Goal: Task Accomplishment & Management: Manage account settings

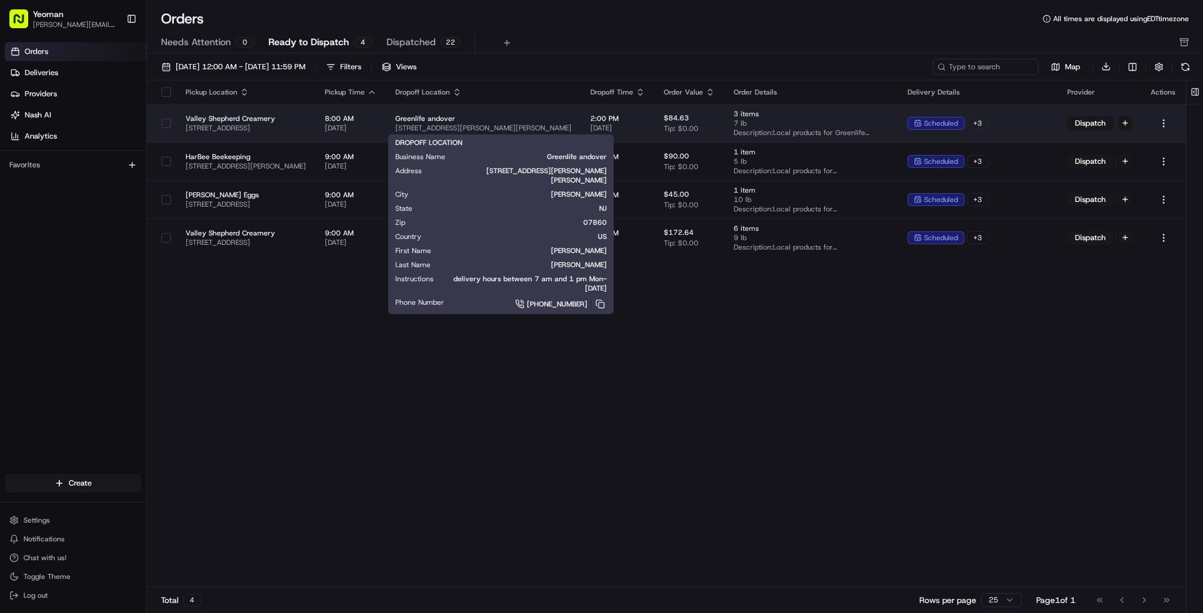
click at [494, 125] on span "[STREET_ADDRESS][PERSON_NAME][PERSON_NAME]" at bounding box center [483, 127] width 176 height 9
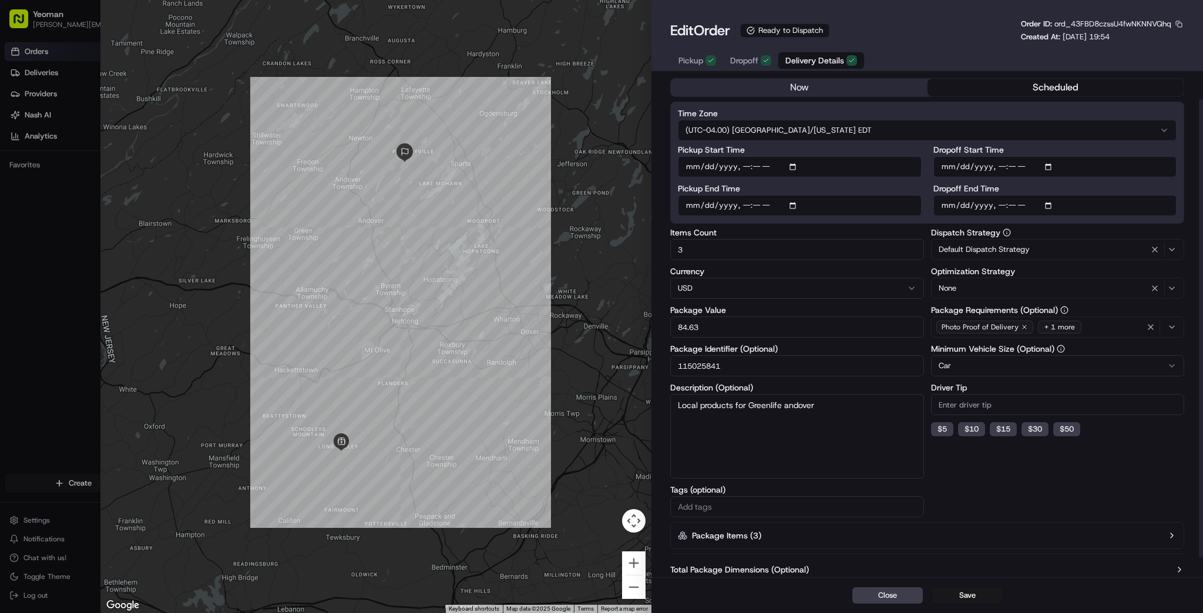
scroll to position [47, 0]
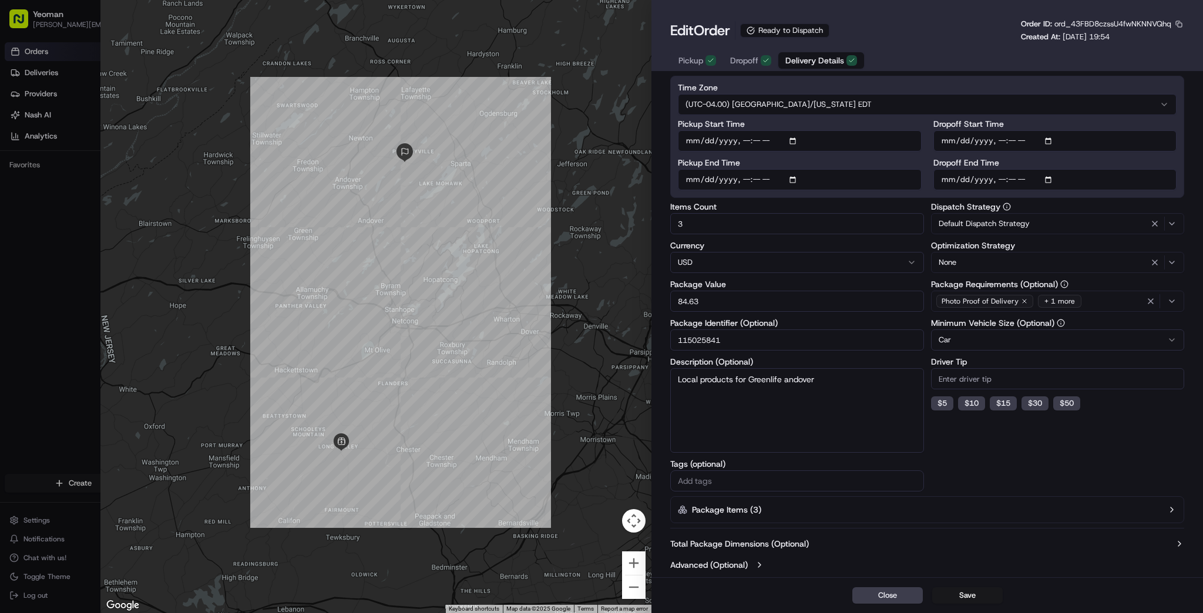
click at [804, 509] on button "Package Items ( 3 )" at bounding box center [927, 509] width 514 height 27
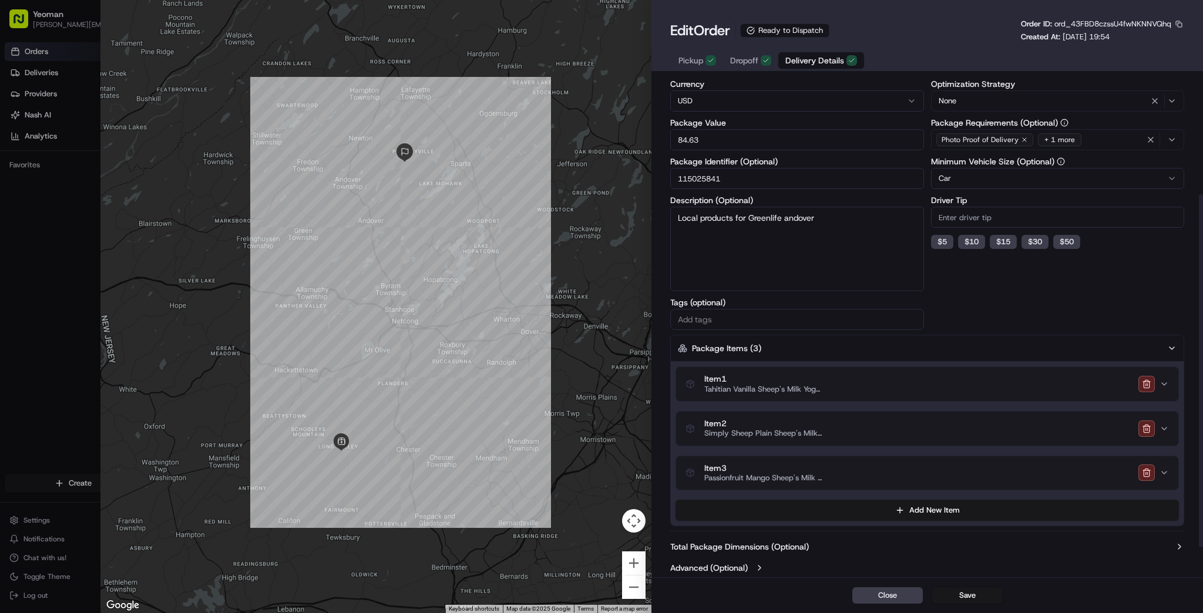
scroll to position [211, 0]
click at [766, 384] on span "Tahitian Vanilla Sheep's Milk Yogurt" at bounding box center [763, 386] width 118 height 9
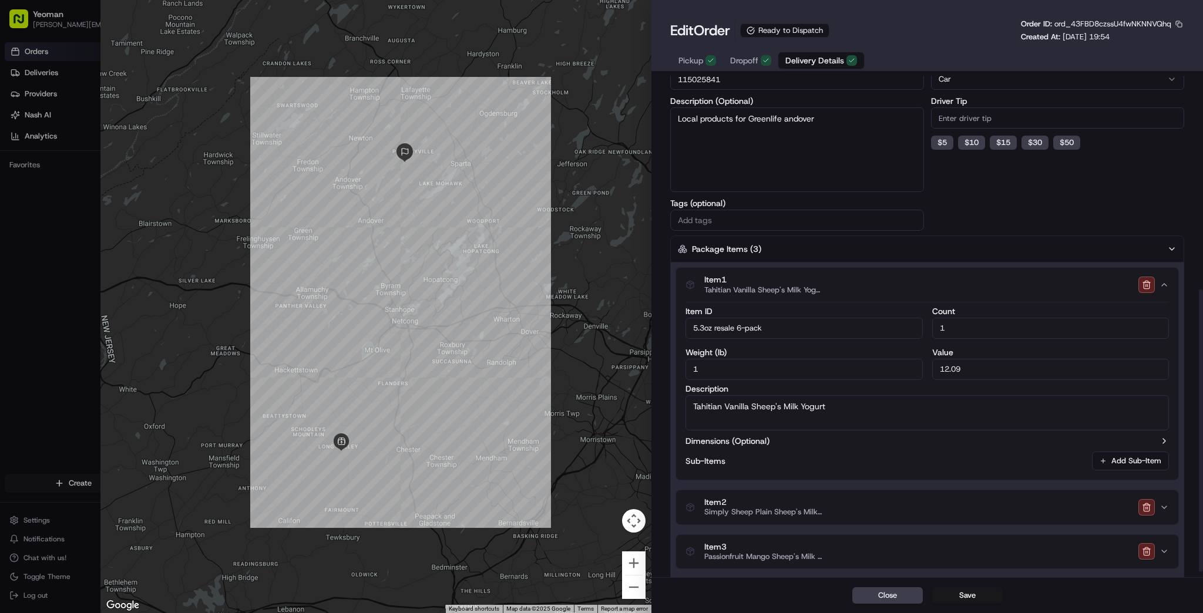
scroll to position [389, 0]
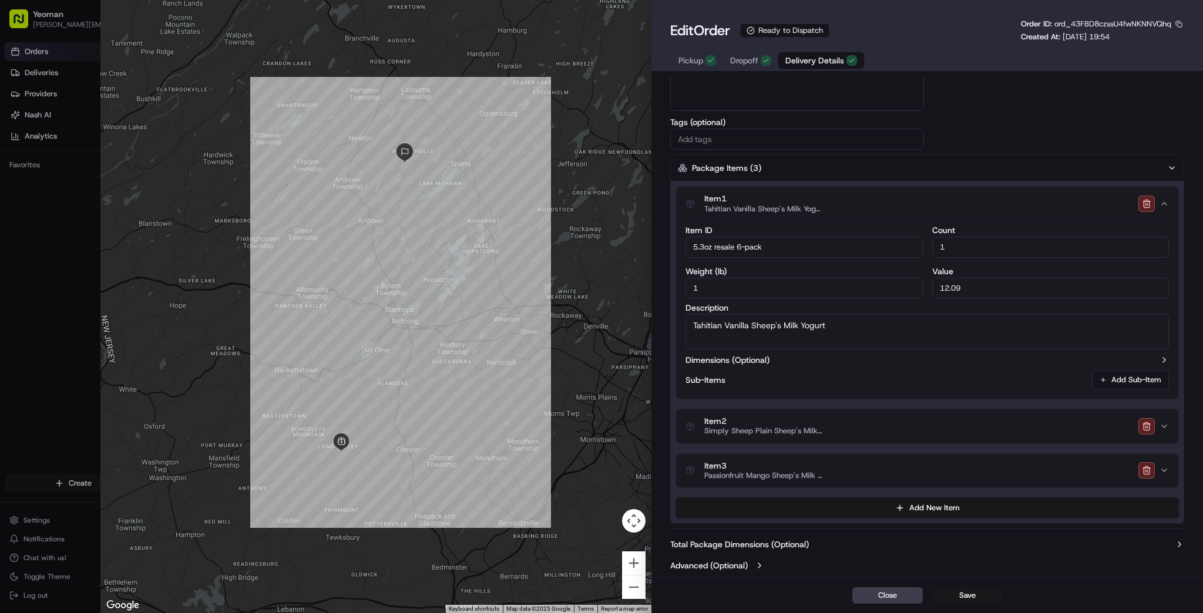
click at [763, 427] on span "Simply Sheep Plain Sheep's Milk Yogurt" at bounding box center [763, 431] width 118 height 9
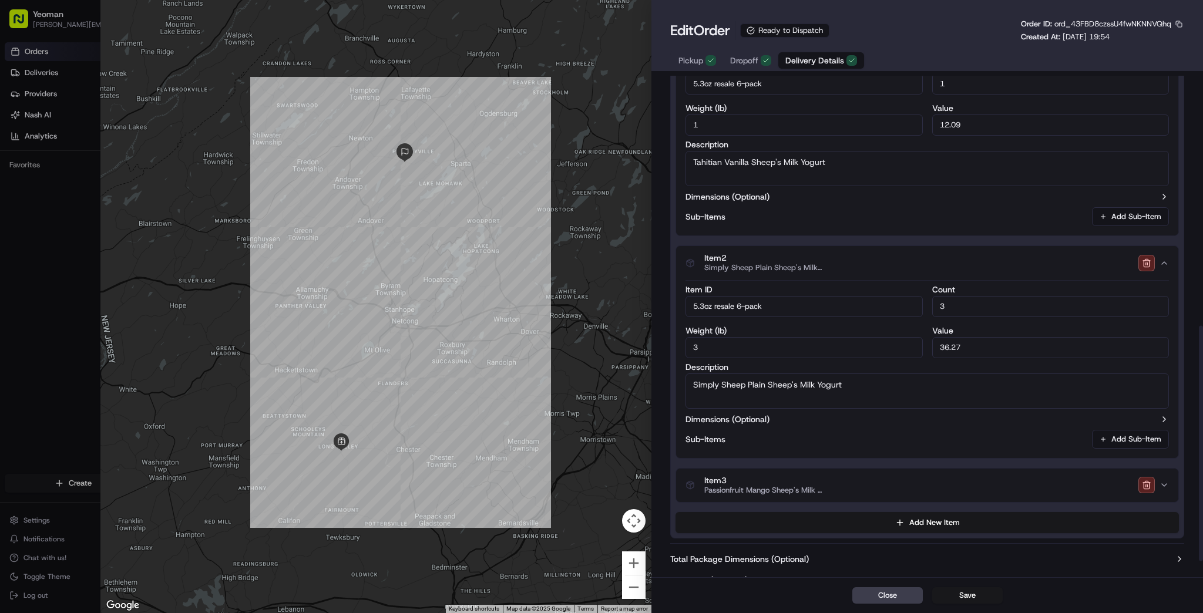
scroll to position [566, 0]
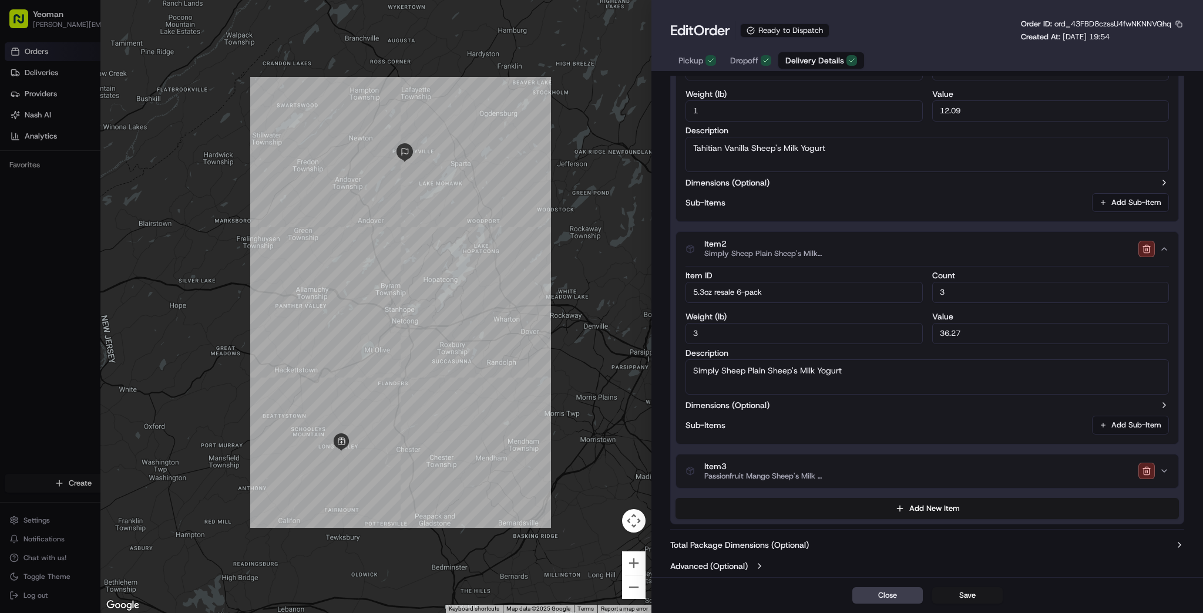
type input "1"
click at [46, 52] on div at bounding box center [601, 306] width 1203 height 613
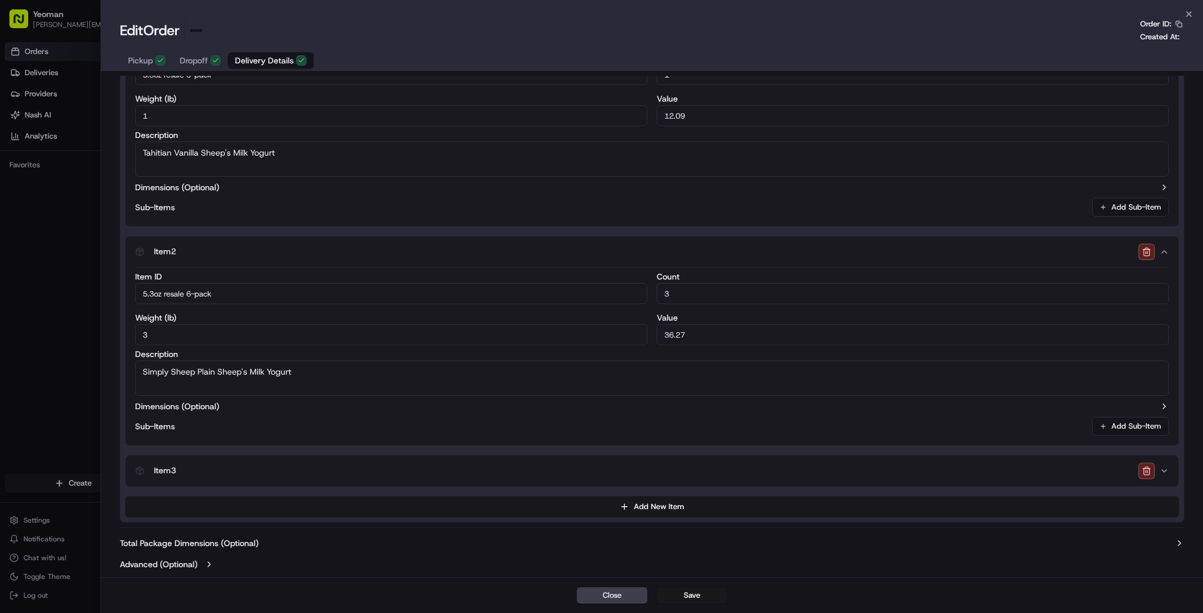
scroll to position [435, 0]
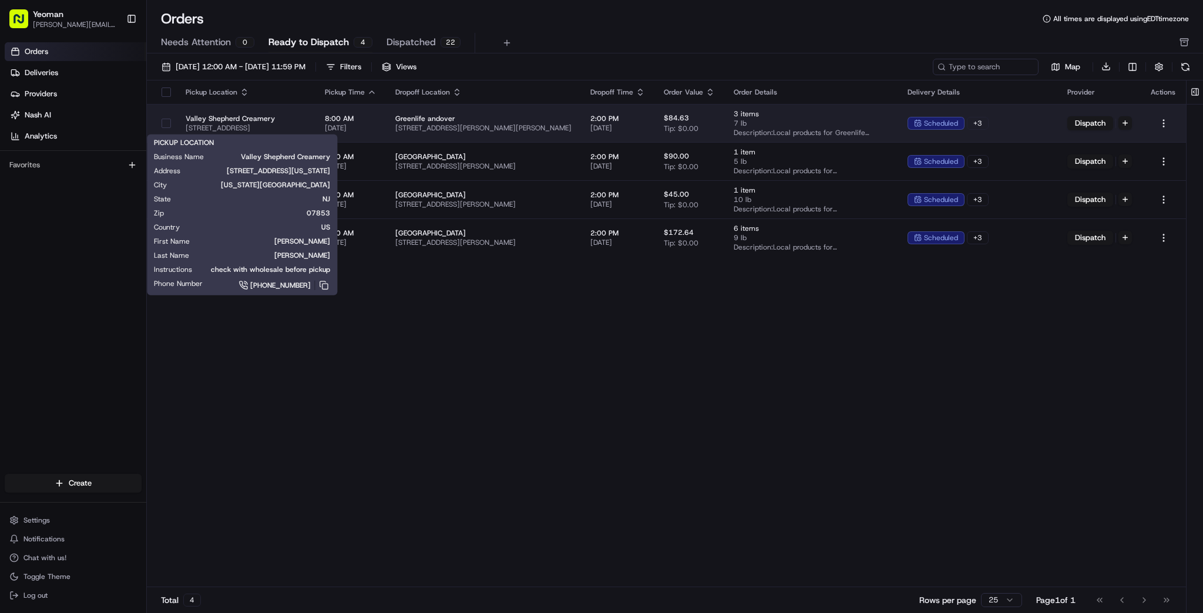
click at [306, 120] on span "Valley Shepherd Creamery" at bounding box center [246, 118] width 120 height 9
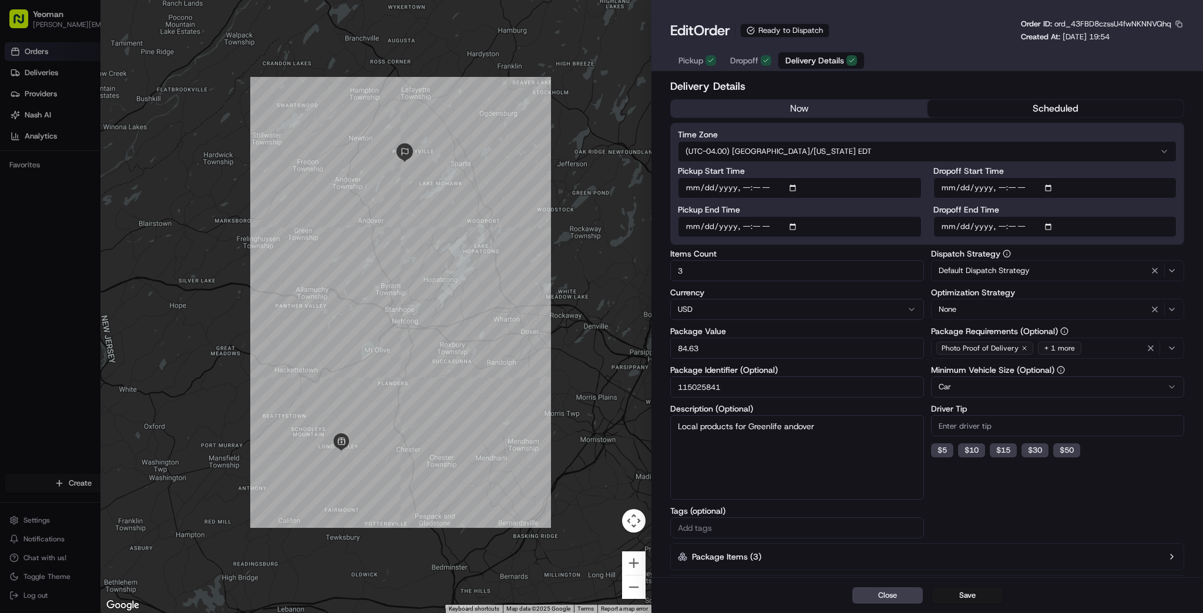
type input "1"
click at [52, 56] on div at bounding box center [601, 306] width 1203 height 613
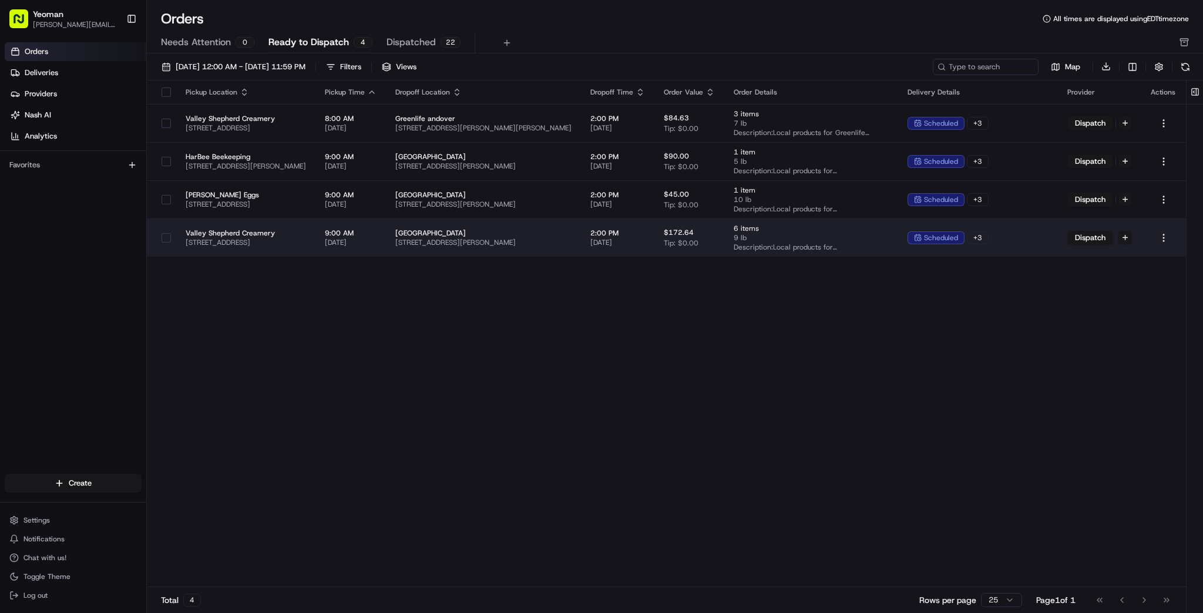
click at [246, 230] on span "Valley Shepherd Creamery" at bounding box center [246, 233] width 120 height 9
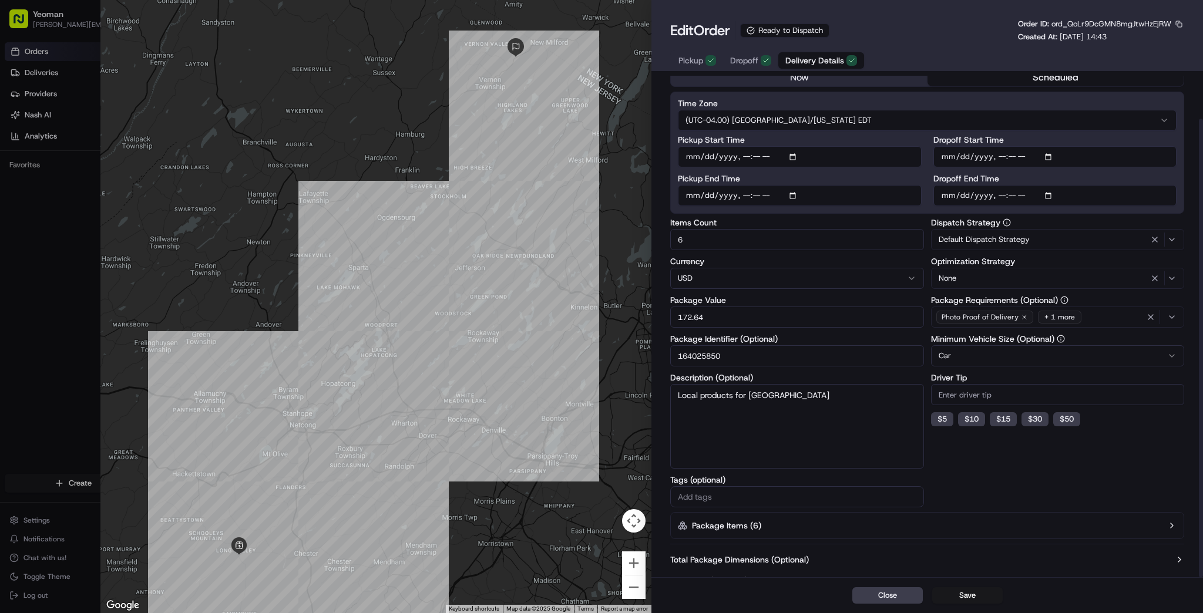
scroll to position [47, 0]
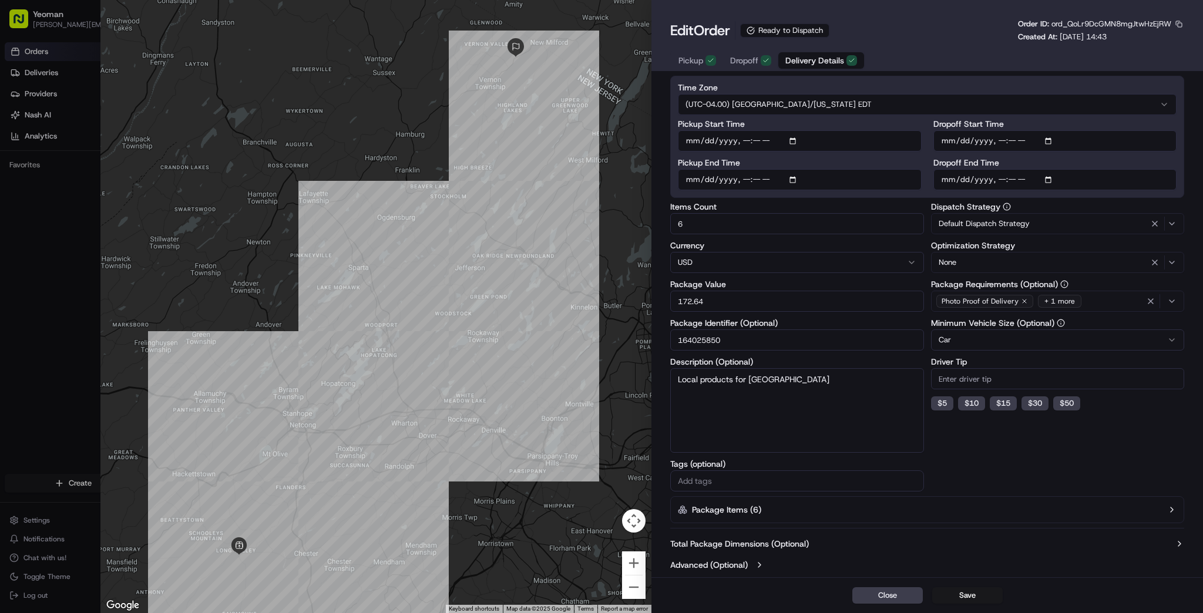
click at [730, 509] on label "Package Items ( 6 )" at bounding box center [726, 510] width 69 height 12
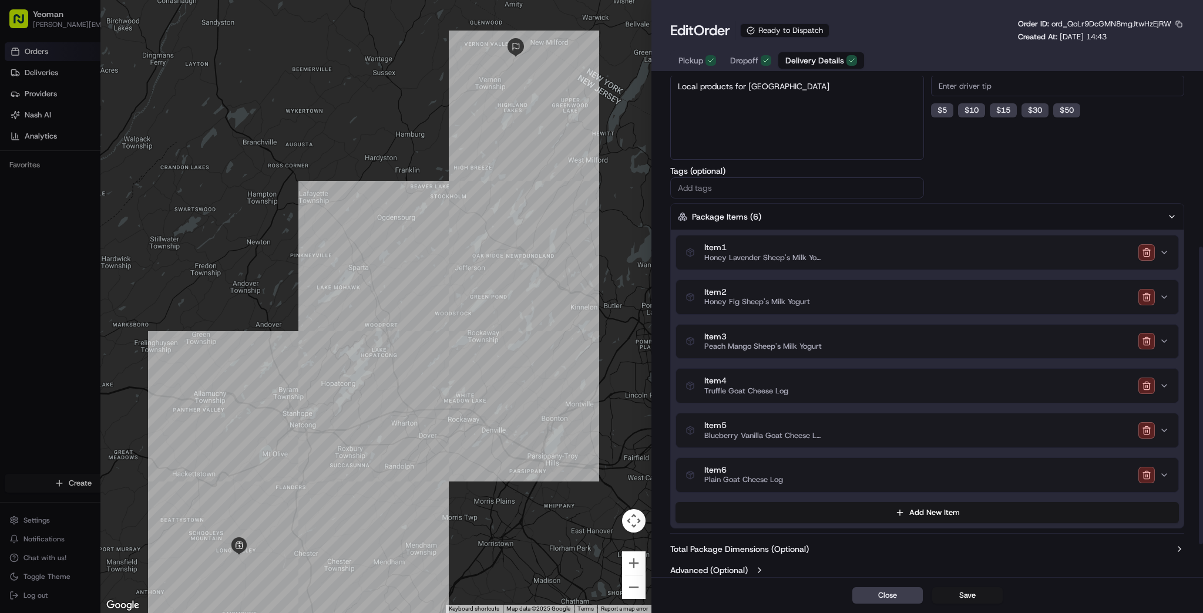
scroll to position [343, 0]
click at [768, 251] on span "Honey Lavender Sheep's Milk Yogurt" at bounding box center [763, 254] width 118 height 9
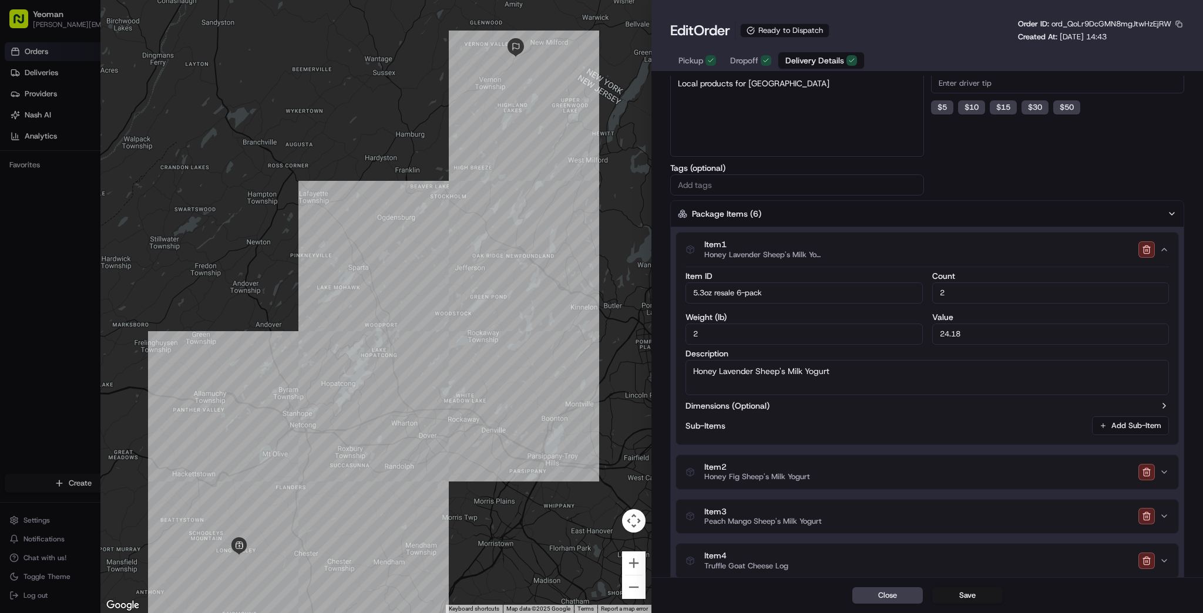
click at [784, 469] on span "Item 2" at bounding box center [757, 467] width 106 height 11
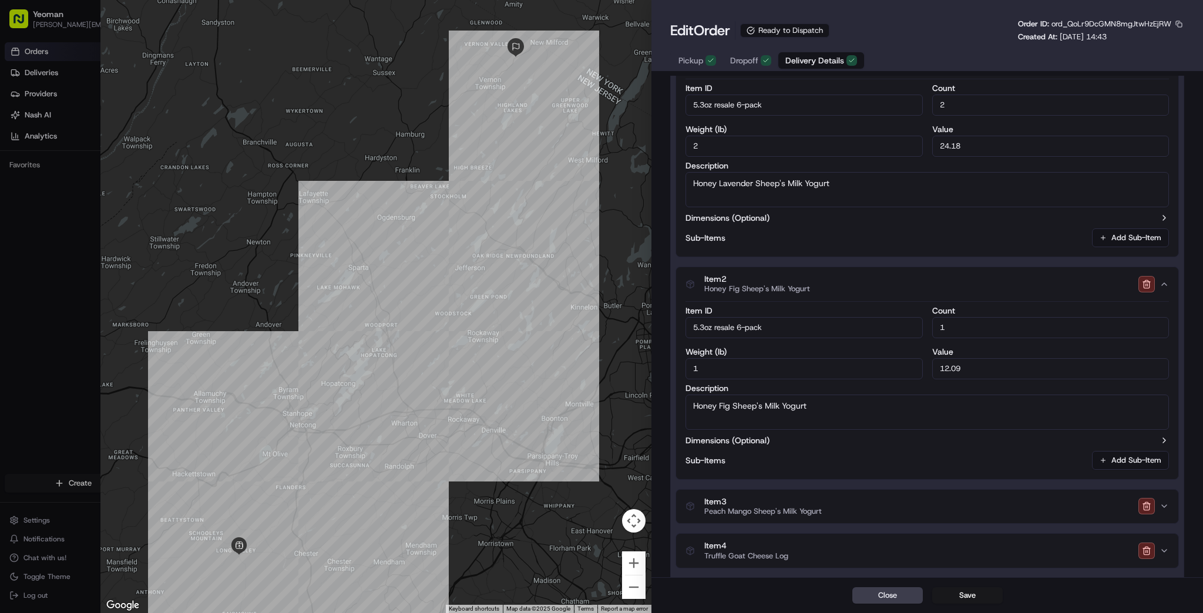
scroll to position [484, 0]
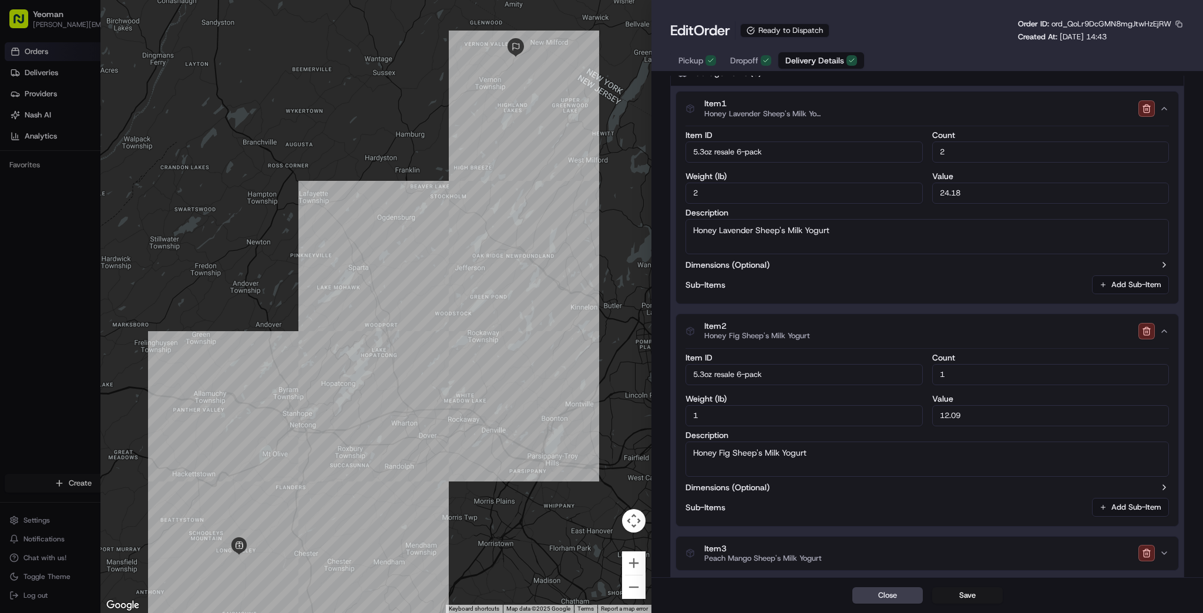
click at [766, 336] on span "Honey Fig Sheep's Milk Yogurt" at bounding box center [757, 335] width 106 height 9
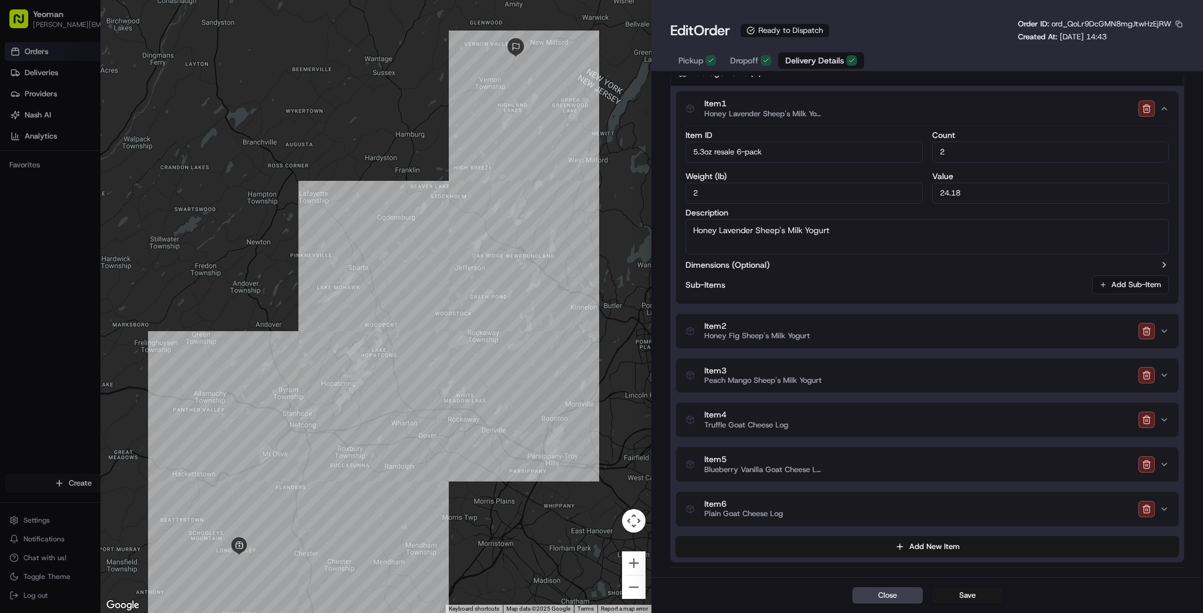
click at [768, 383] on span "Peach Mango Sheep's Milk Yogurt" at bounding box center [763, 380] width 118 height 9
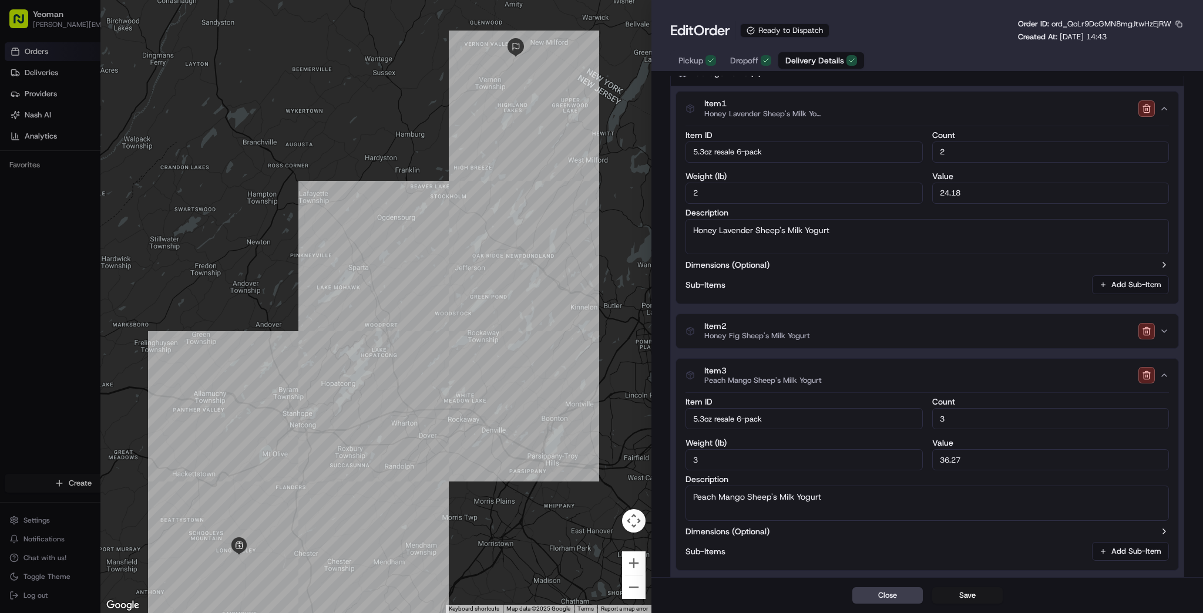
click at [768, 383] on span "Peach Mango Sheep's Milk Yogurt" at bounding box center [763, 380] width 118 height 9
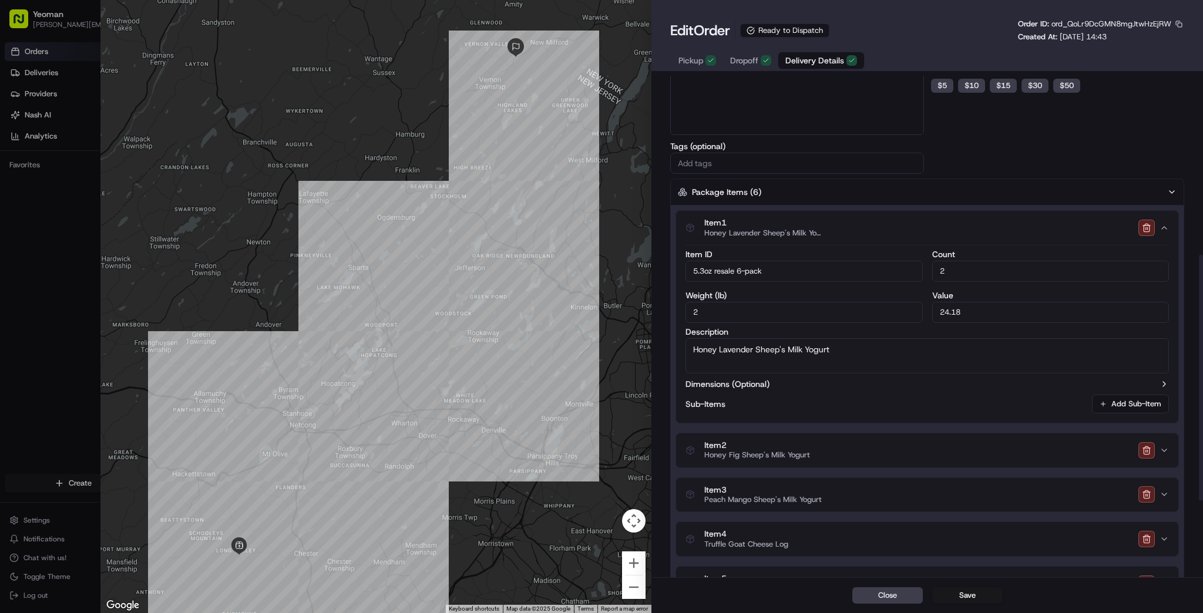
scroll to position [343, 0]
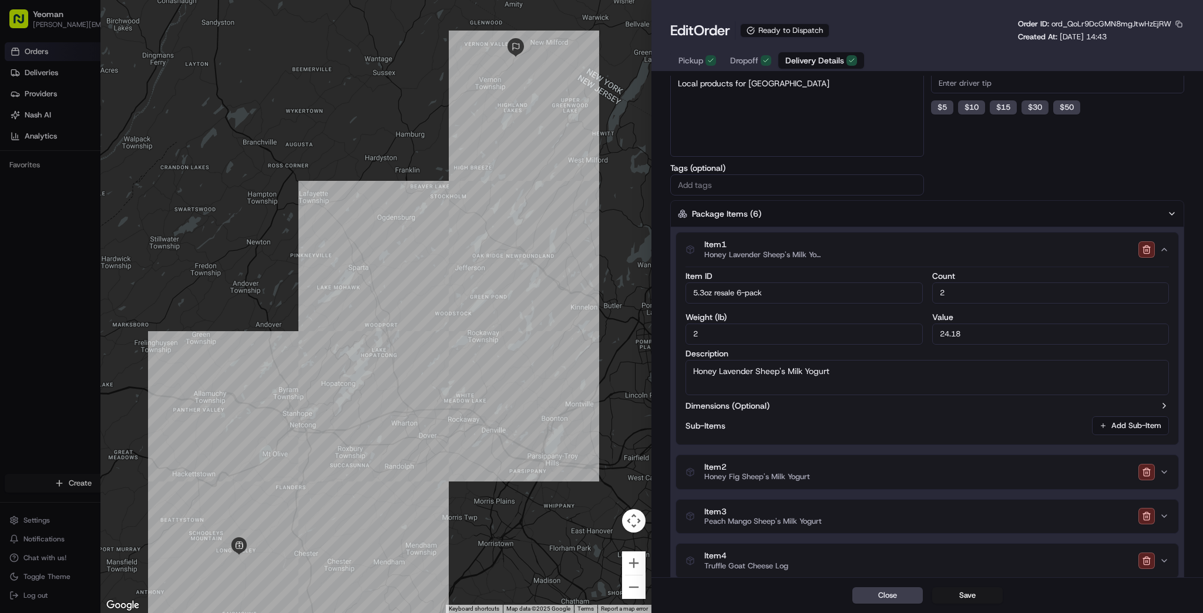
click at [740, 250] on span "Honey Lavender Sheep's Milk Yogurt" at bounding box center [763, 254] width 118 height 9
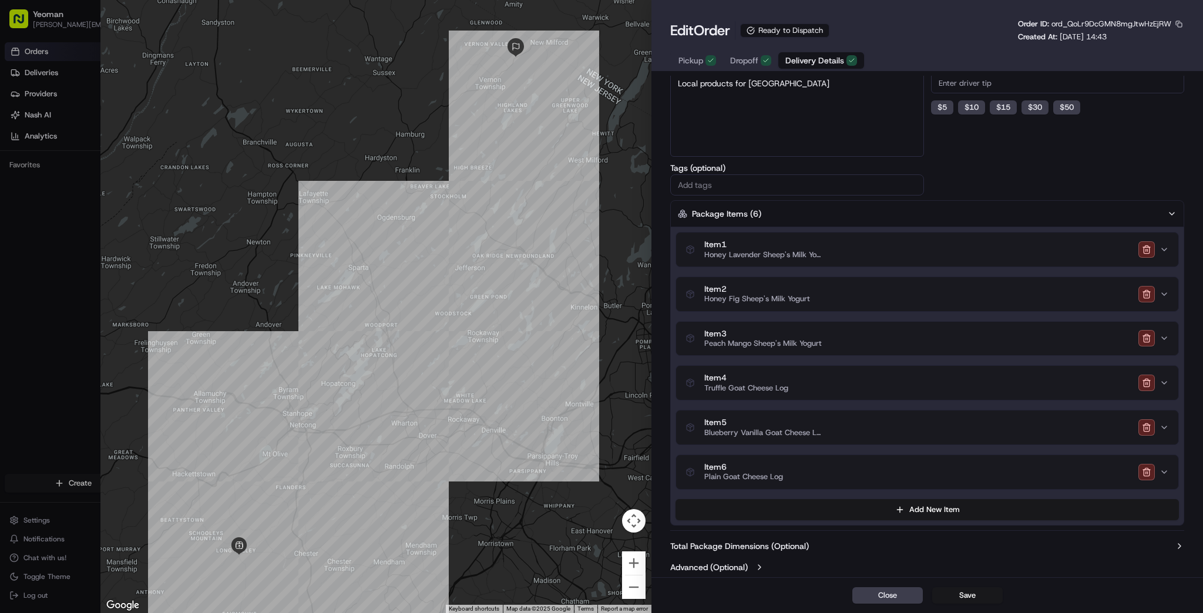
click at [801, 474] on div "Item 6 Plain Goat Cheese Log" at bounding box center [923, 472] width 474 height 20
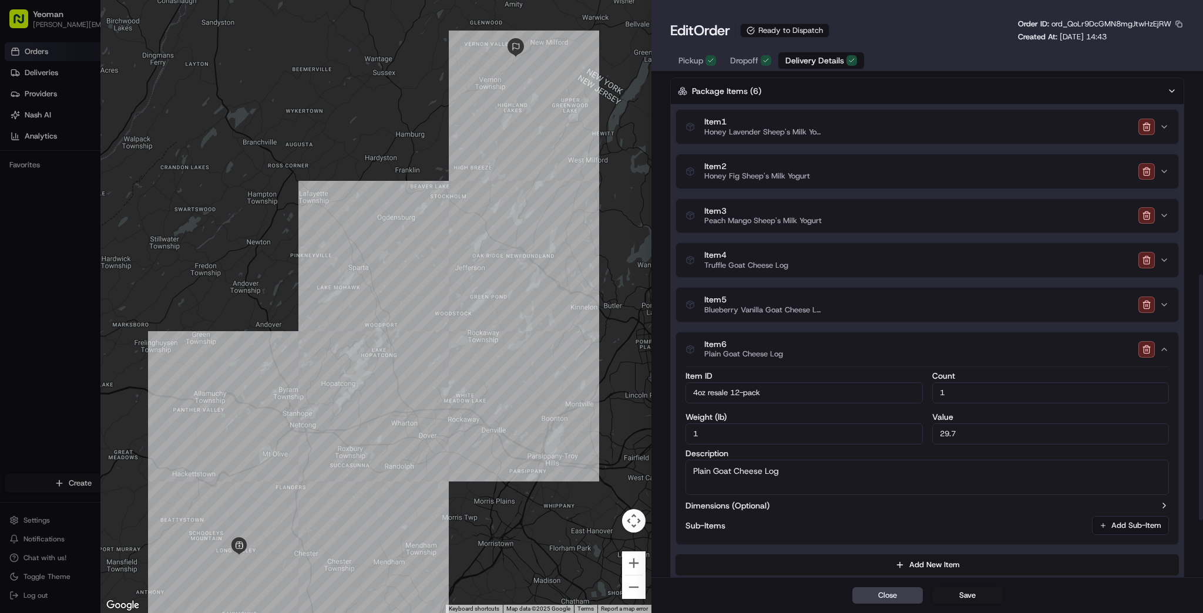
scroll to position [484, 0]
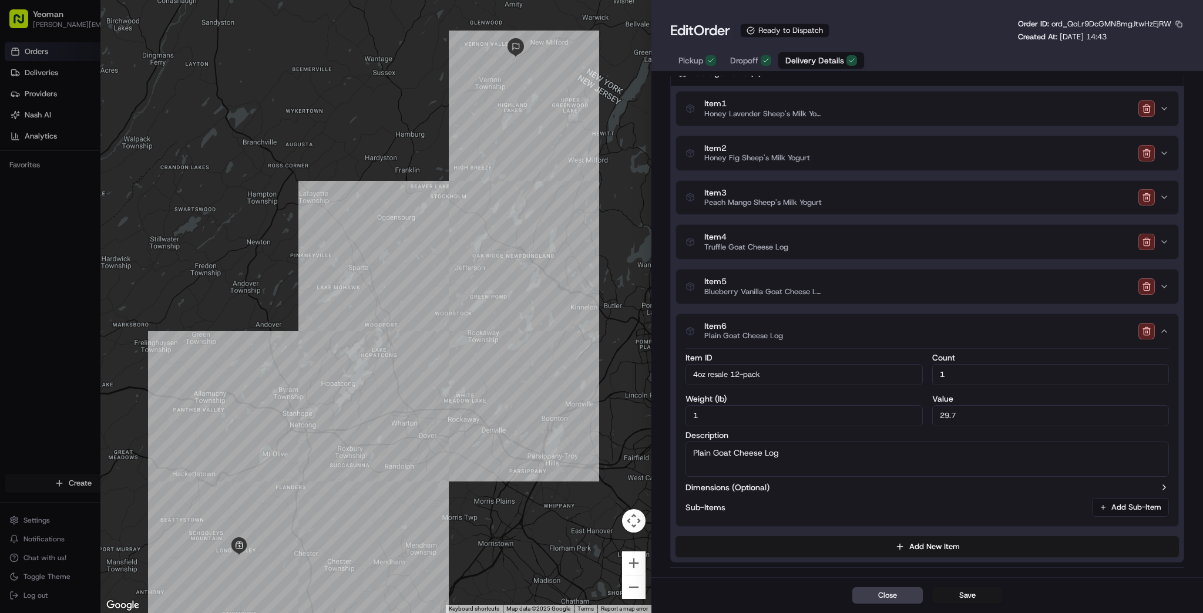
click at [751, 289] on span "Blueberry Vanilla Goat Cheese Log" at bounding box center [763, 291] width 118 height 9
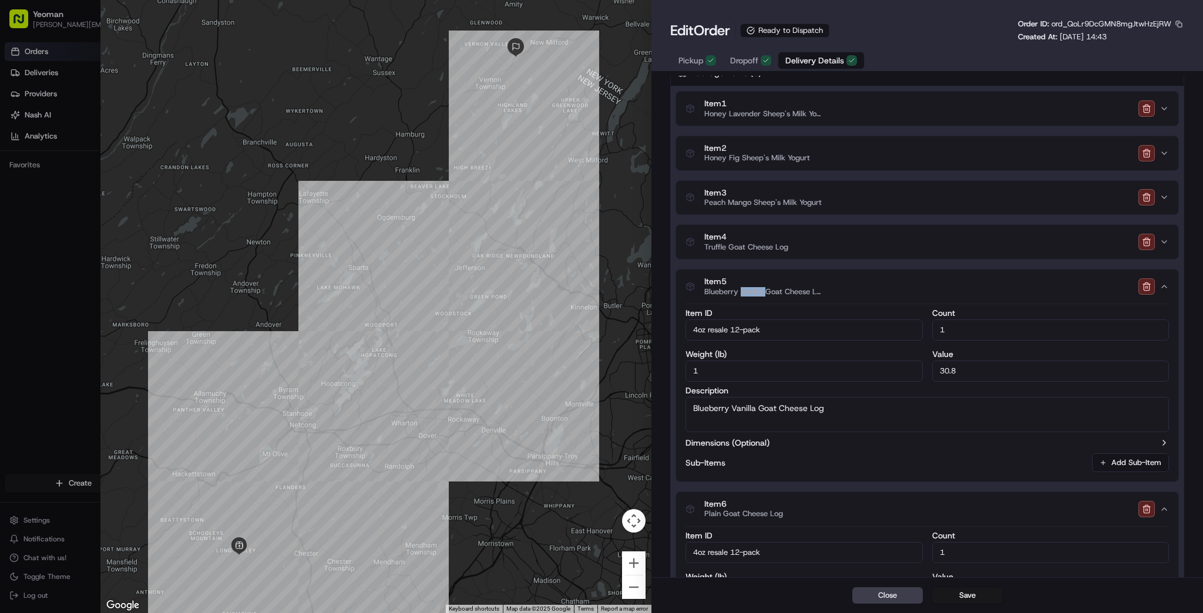
click at [751, 289] on span "Blueberry Vanilla Goat Cheese Log" at bounding box center [763, 291] width 118 height 9
click at [811, 288] on span "Blueberry Vanilla Goat Cheese Log" at bounding box center [763, 291] width 118 height 9
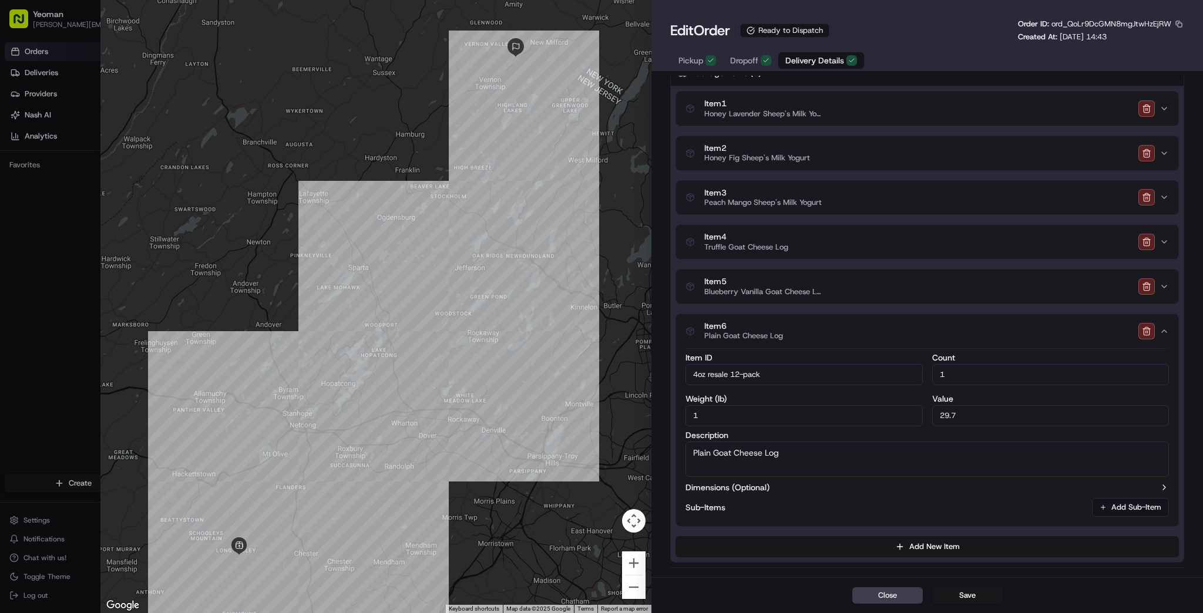
click at [808, 329] on div "Item 6 Plain Goat Cheese Log" at bounding box center [923, 331] width 474 height 20
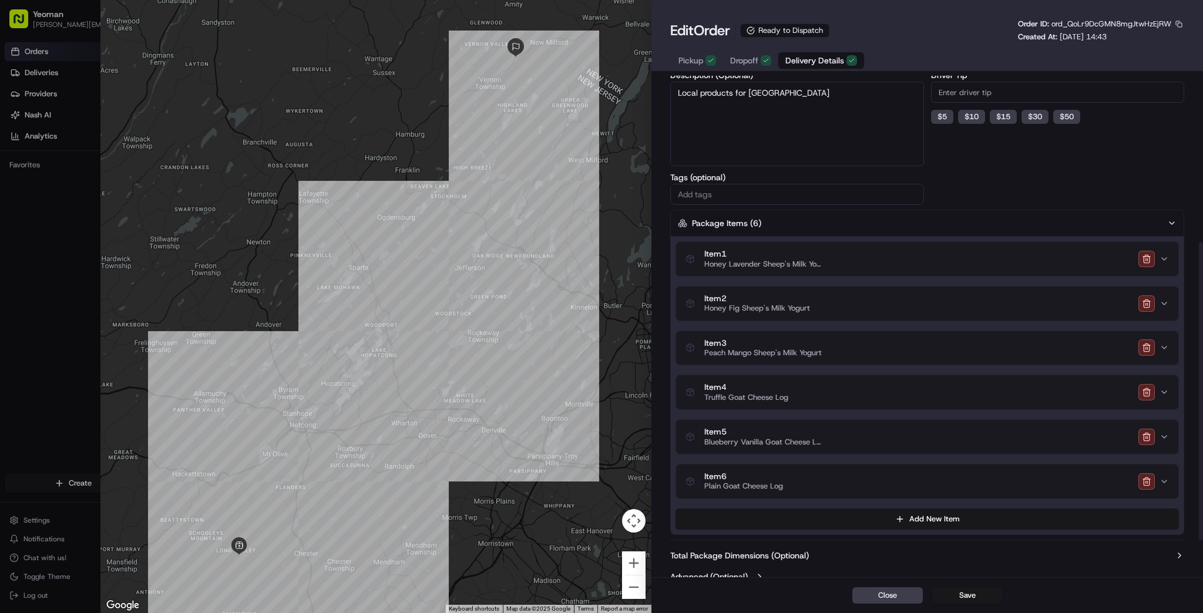
scroll to position [343, 0]
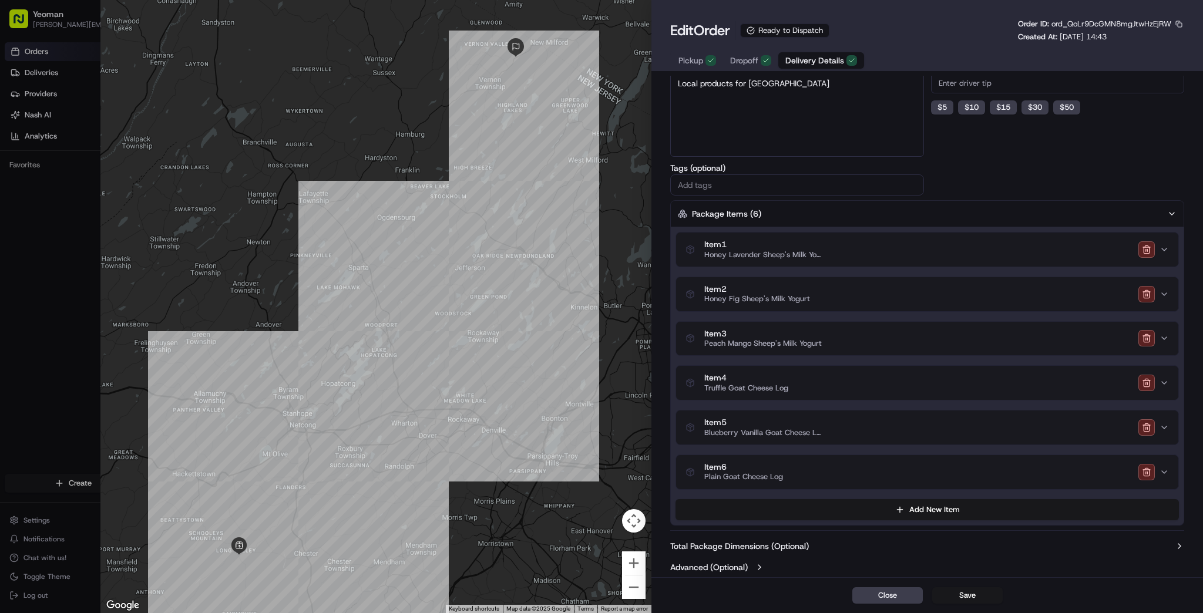
click at [62, 258] on div at bounding box center [601, 306] width 1203 height 613
type input "1"
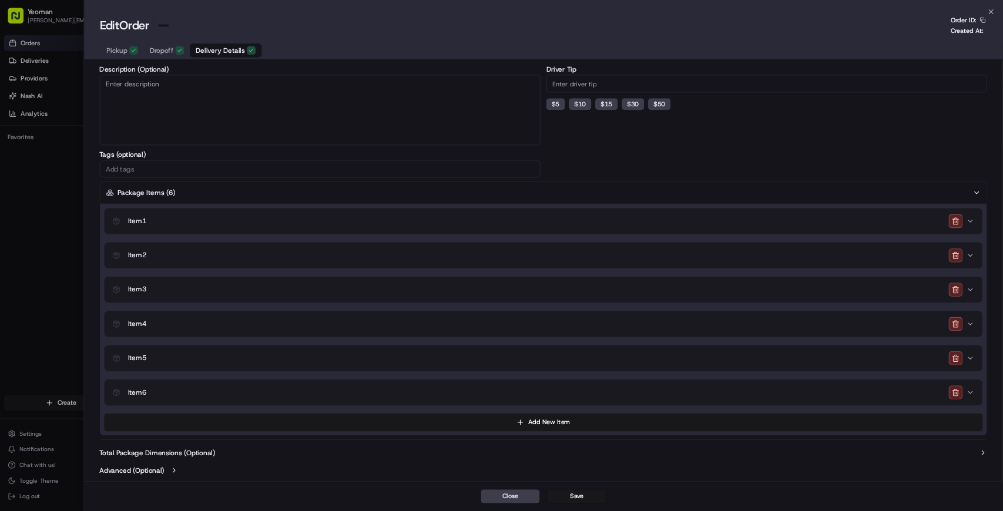
scroll to position [202, 0]
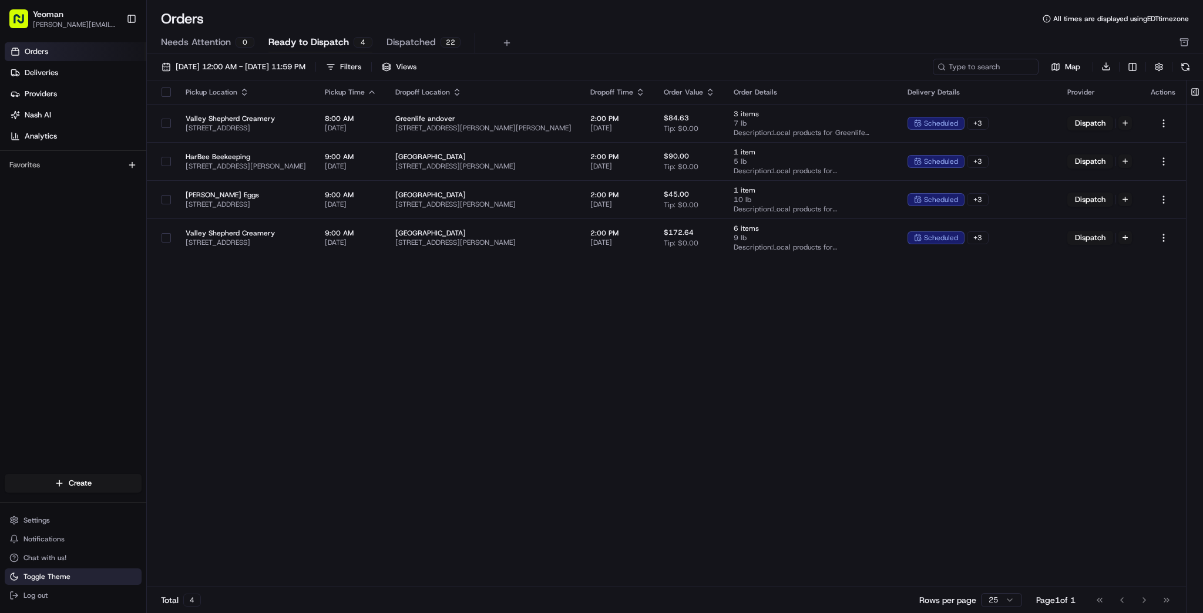
click at [59, 579] on span "Toggle Theme" at bounding box center [47, 576] width 47 height 9
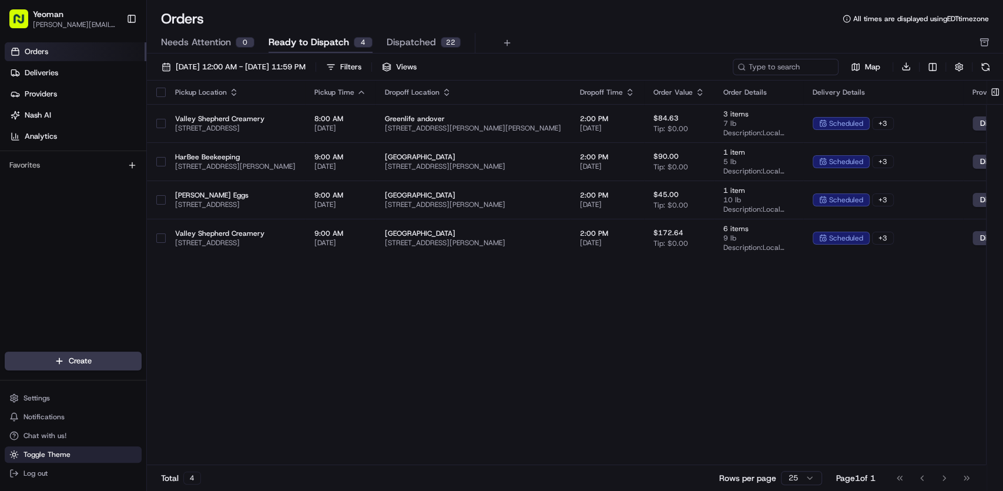
click at [93, 455] on button "Toggle Theme" at bounding box center [73, 454] width 137 height 16
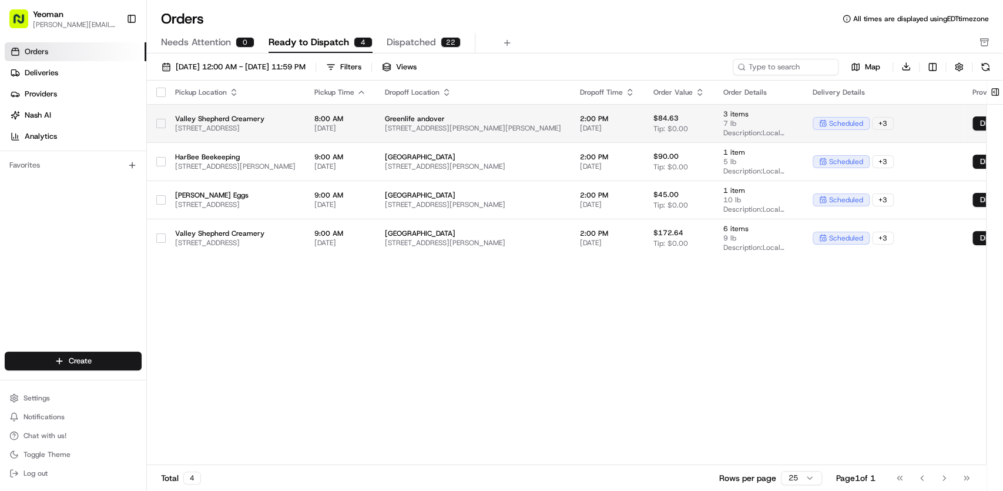
click at [162, 125] on button "button" at bounding box center [160, 123] width 9 height 9
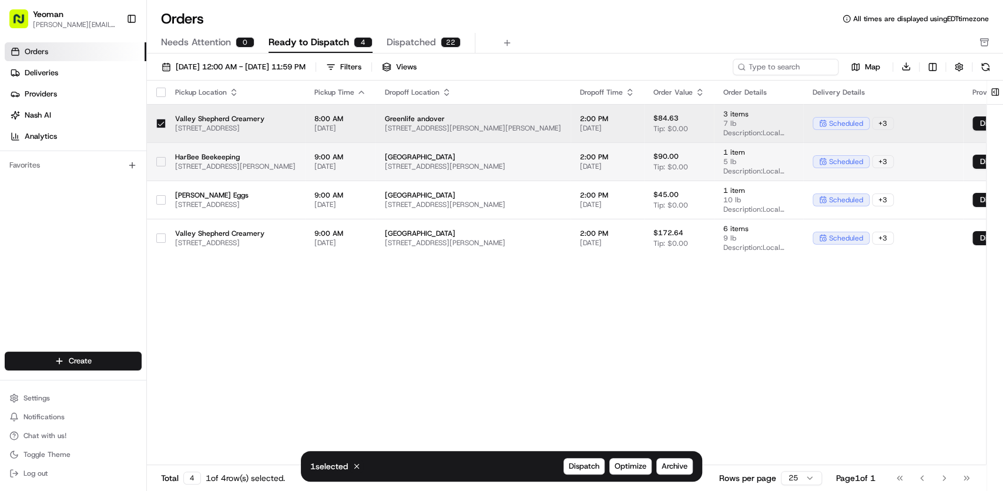
click at [161, 160] on button "button" at bounding box center [160, 161] width 9 height 9
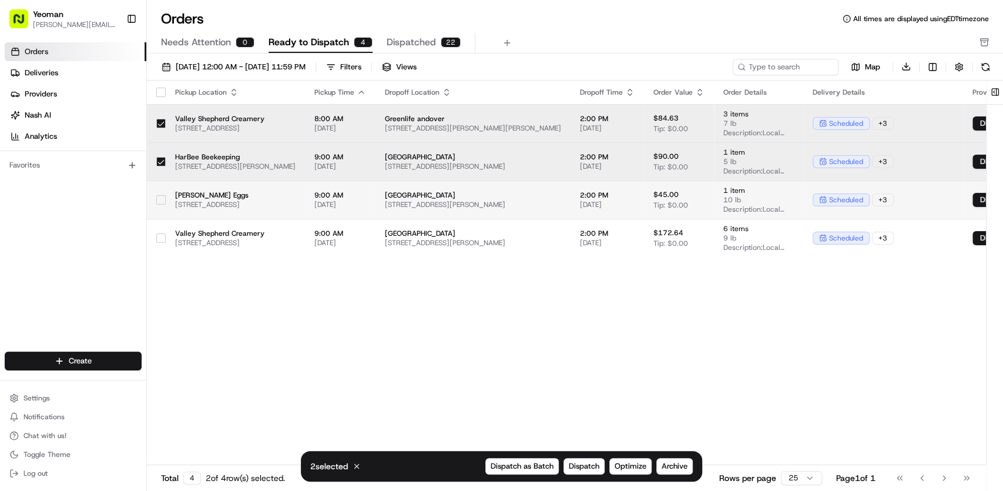
click at [157, 200] on button "button" at bounding box center [160, 199] width 9 height 9
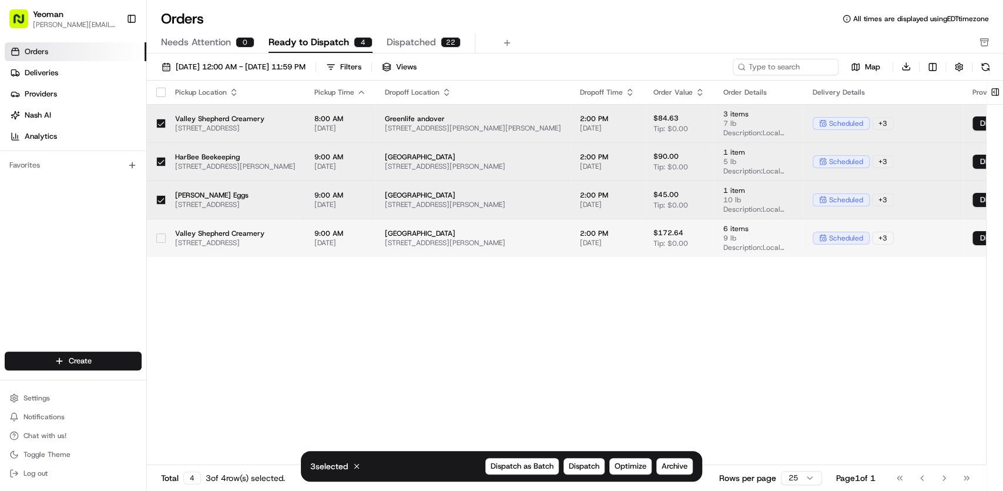
click at [163, 234] on button "button" at bounding box center [160, 237] width 9 height 9
click at [160, 122] on button "button" at bounding box center [160, 123] width 9 height 9
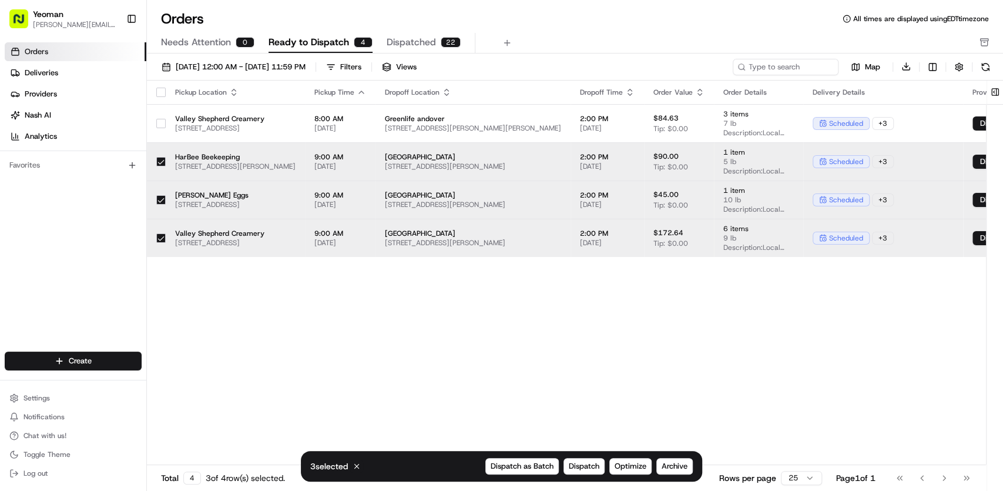
click at [159, 159] on button "button" at bounding box center [160, 161] width 9 height 9
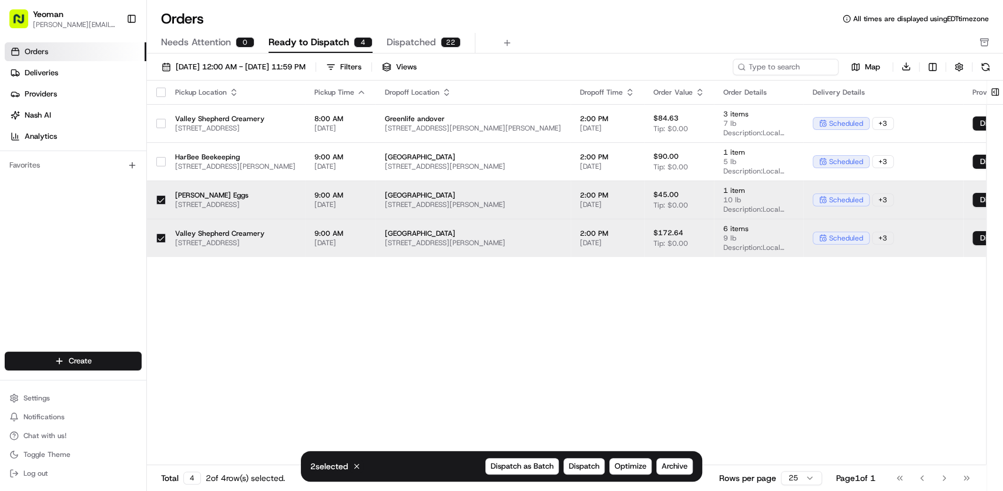
click at [161, 197] on button "button" at bounding box center [160, 199] width 9 height 9
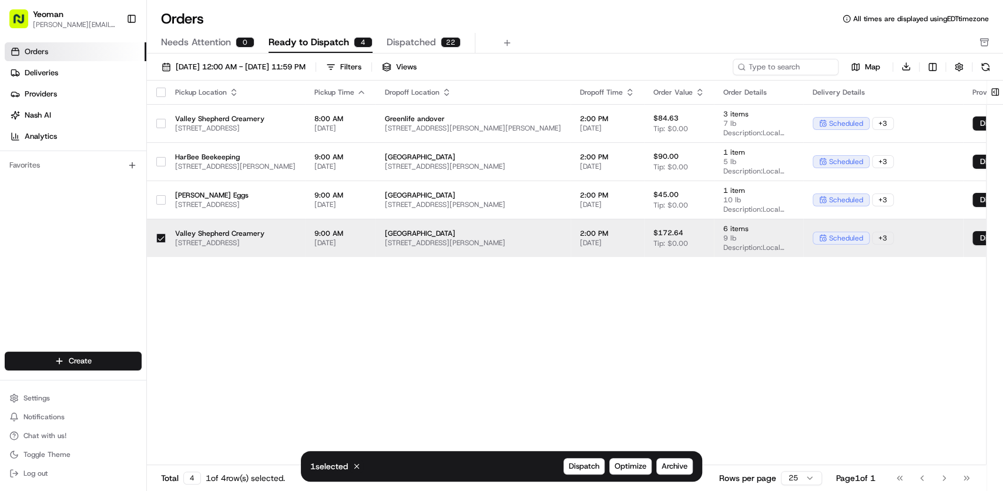
click at [159, 233] on button "button" at bounding box center [160, 237] width 9 height 9
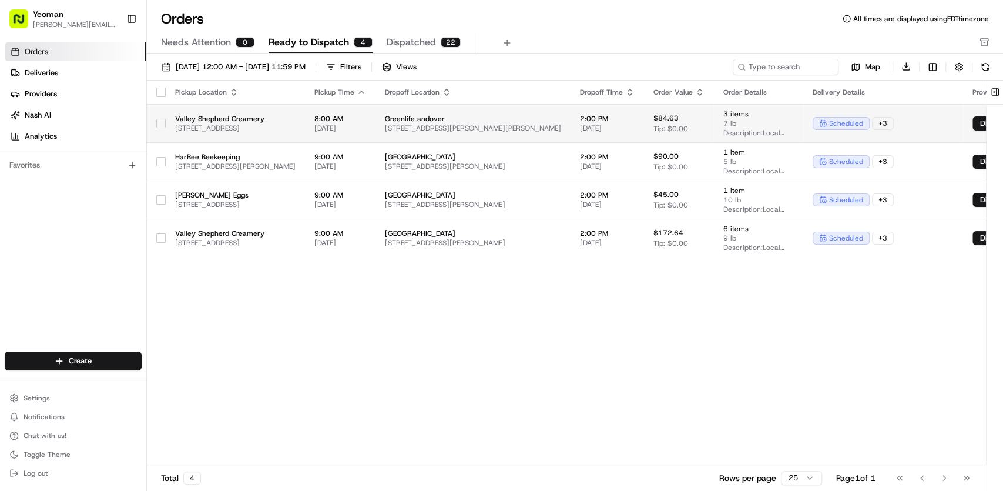
click at [164, 119] on button "button" at bounding box center [160, 123] width 9 height 9
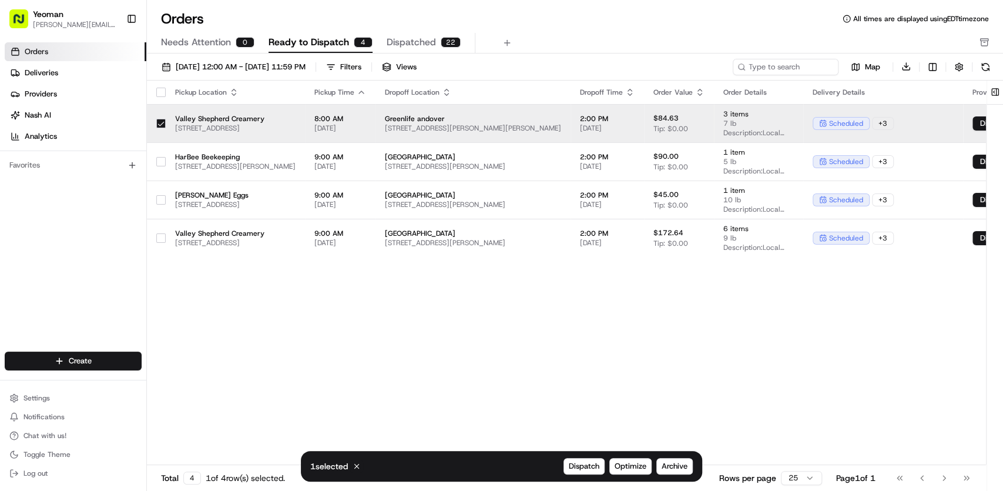
click at [157, 120] on button "button" at bounding box center [160, 123] width 9 height 9
